Goal: Information Seeking & Learning: Understand process/instructions

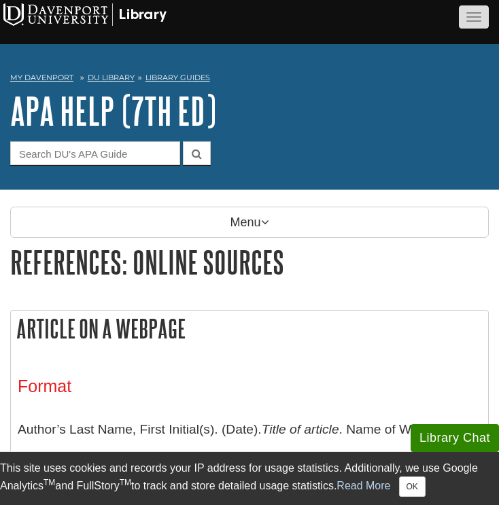
click at [471, 17] on span "button" at bounding box center [473, 16] width 15 height 1
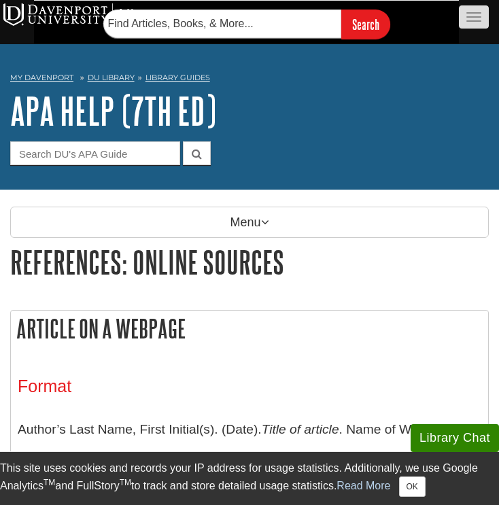
click at [471, 17] on span "button" at bounding box center [473, 16] width 15 height 1
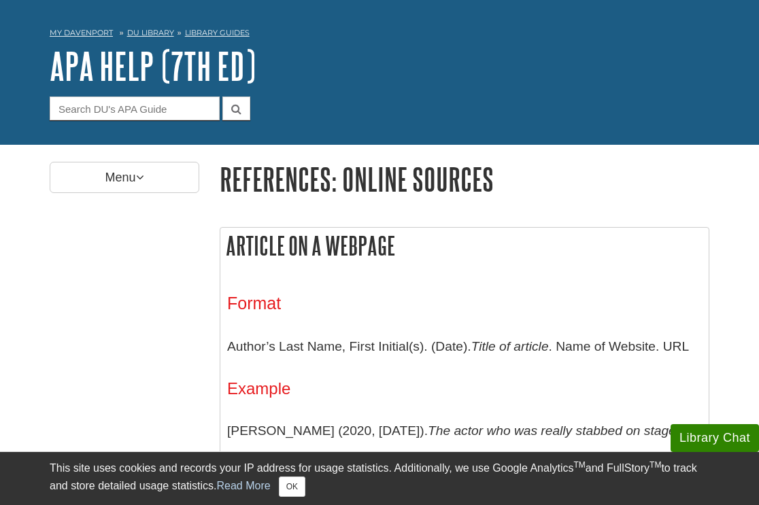
scroll to position [119, 0]
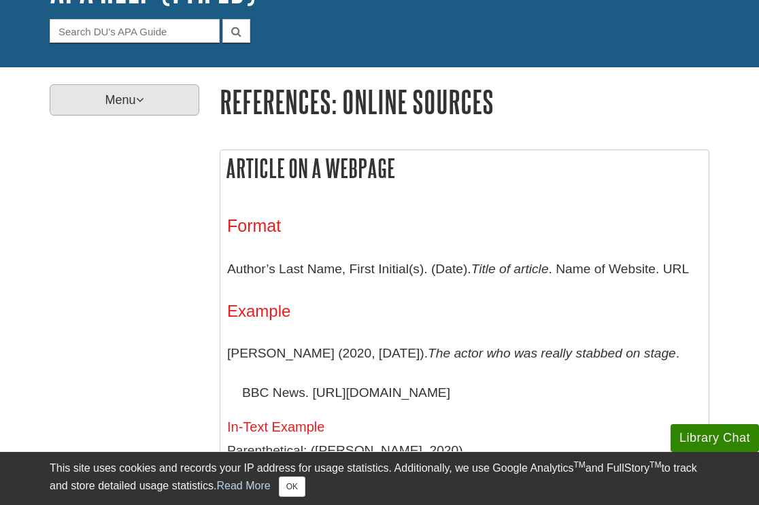
click at [141, 109] on p "Menu" at bounding box center [125, 99] width 150 height 31
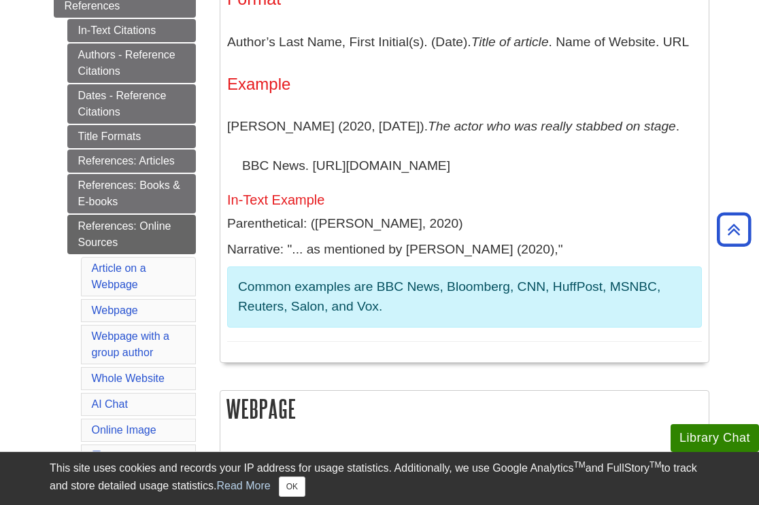
scroll to position [321, 0]
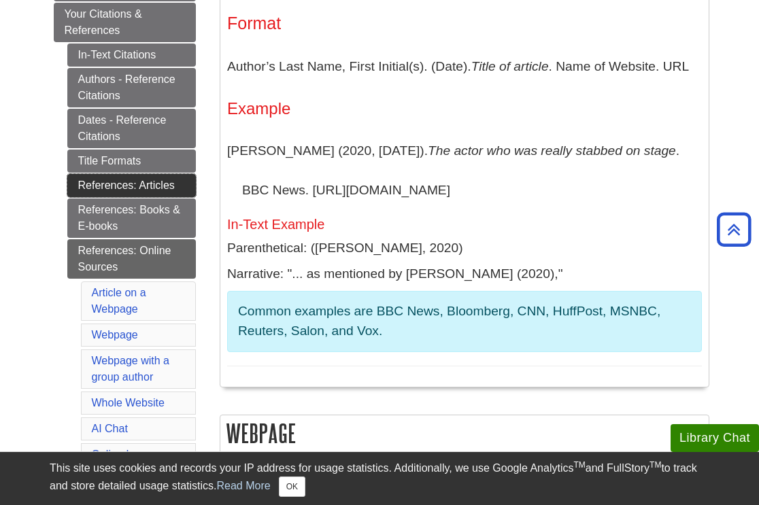
click at [160, 191] on link "References: Articles" at bounding box center [131, 185] width 128 height 23
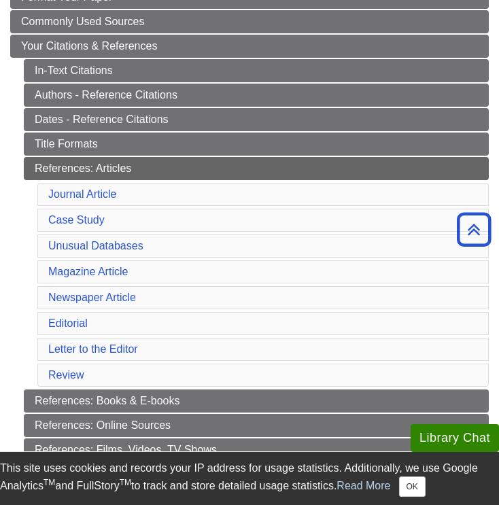
scroll to position [360, 0]
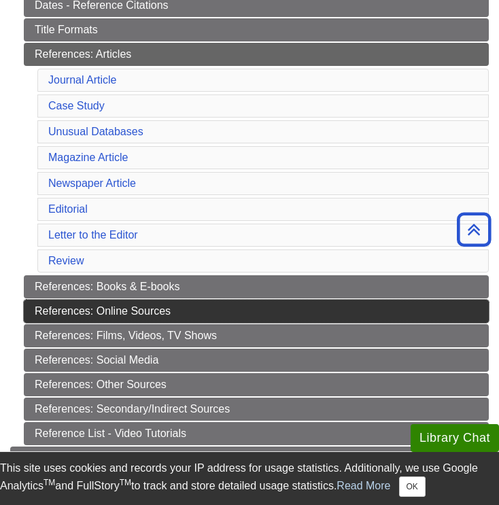
click at [142, 309] on link "References: Online Sources" at bounding box center [256, 311] width 465 height 23
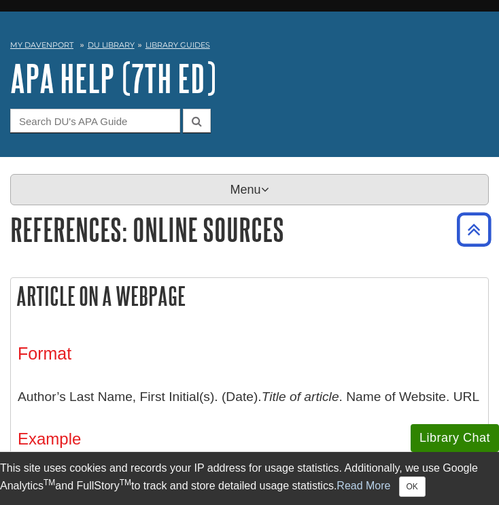
click at [236, 180] on p "Menu" at bounding box center [249, 189] width 479 height 31
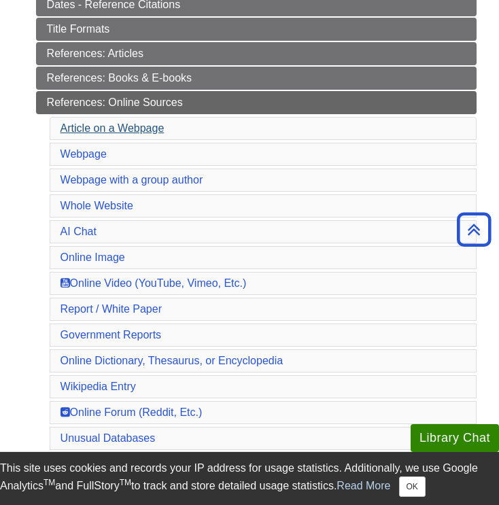
scroll to position [394, 0]
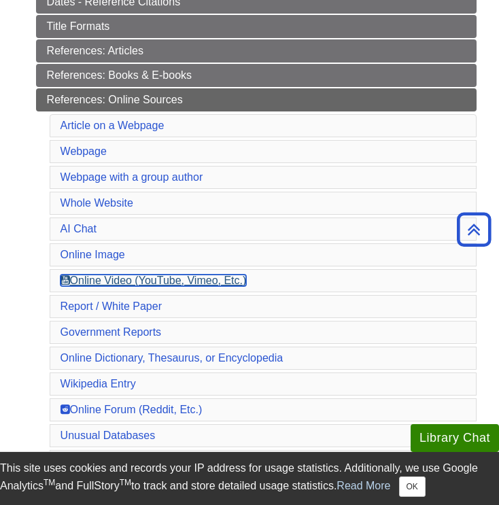
click at [124, 283] on link "Online Video (YouTube, Vimeo, Etc.)" at bounding box center [153, 281] width 186 height 12
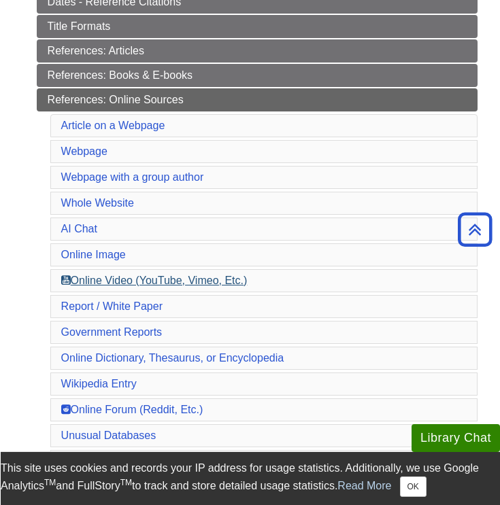
scroll to position [5298, 0]
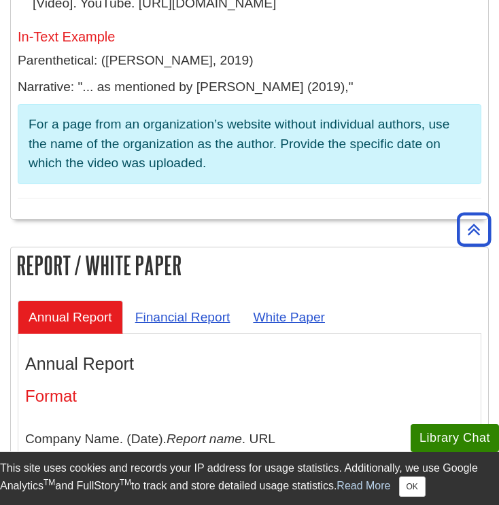
drag, startPoint x: 142, startPoint y: 246, endPoint x: 449, endPoint y: 246, distance: 306.5
copy p "[URL][DOMAIN_NAME]"
